Goal: Information Seeking & Learning: Learn about a topic

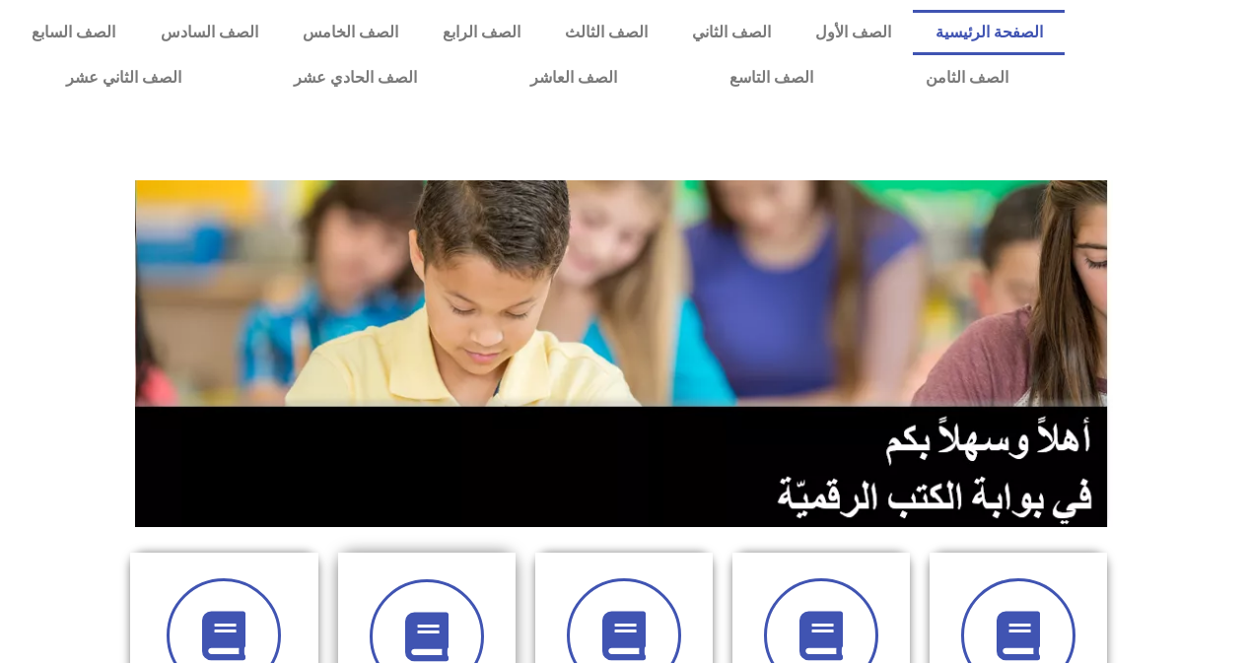
click at [485, 624] on div at bounding box center [427, 637] width 124 height 114
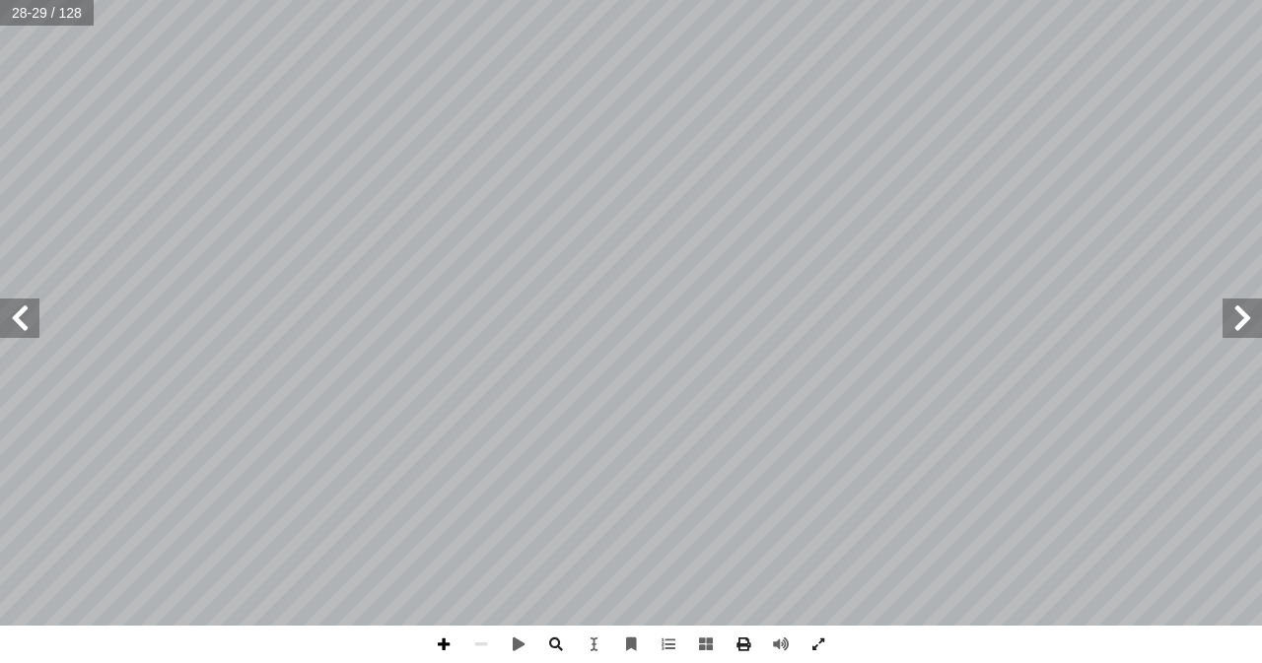
click at [449, 651] on span at bounding box center [443, 644] width 37 height 37
click at [442, 647] on span at bounding box center [443, 644] width 37 height 37
